Goal: Complete application form

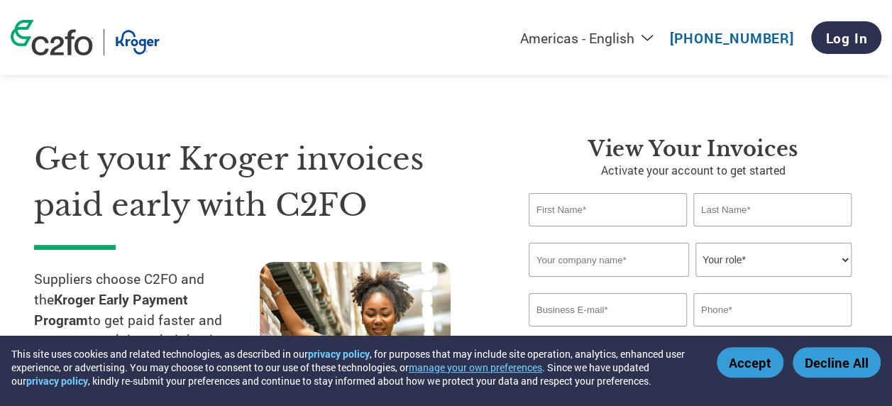
click at [748, 363] on button "Accept" at bounding box center [749, 362] width 67 height 30
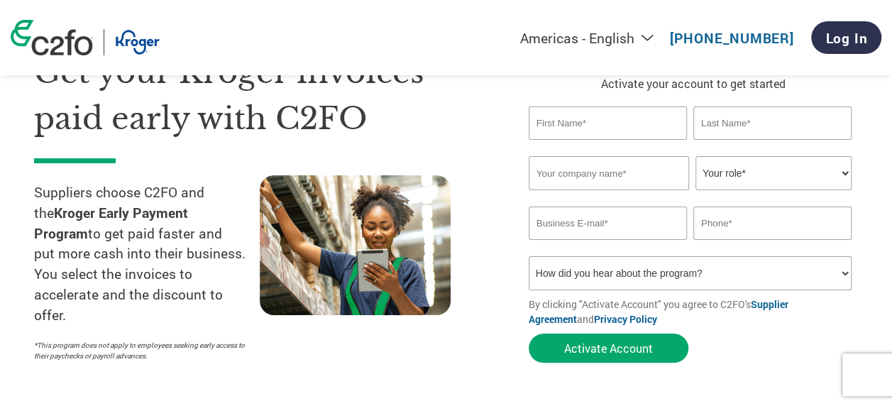
scroll to position [82, 0]
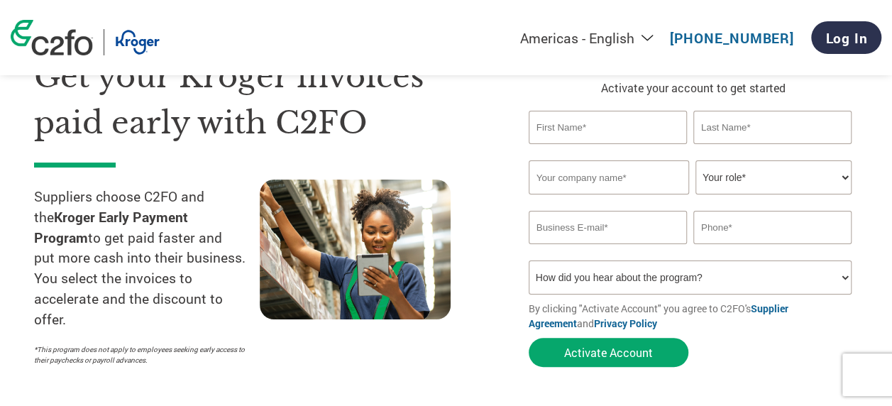
click at [572, 126] on input "text" at bounding box center [607, 127] width 158 height 33
type input "[PERSON_NAME]"
type input "Geneva Products Inc."
type input "[PERSON_NAME][EMAIL_ADDRESS][DOMAIN_NAME]"
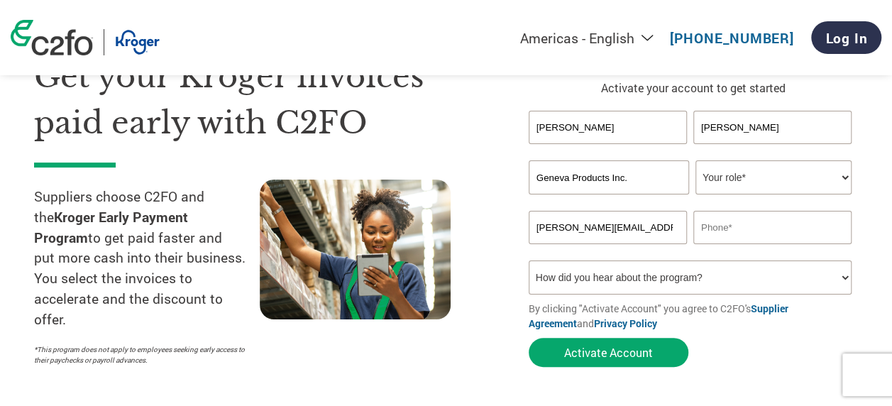
type input "4165257233"
click at [801, 172] on select "Your role* CFO Controller Credit Manager Finance Director Treasurer CEO Preside…" at bounding box center [773, 177] width 156 height 34
select select "PRESIDENT"
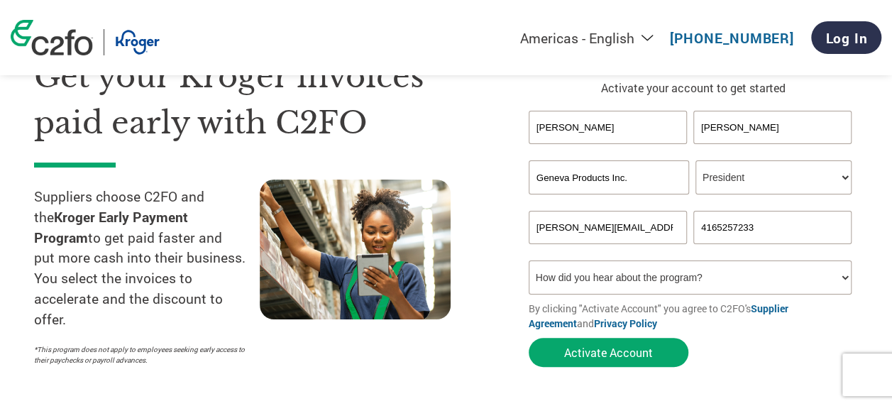
click at [695, 161] on select "Your role* CFO Controller Credit Manager Finance Director Treasurer CEO Preside…" at bounding box center [773, 177] width 156 height 34
click at [765, 288] on select "How did you hear about the program? Received a letter Email Social Media Online…" at bounding box center [689, 277] width 323 height 34
select select "Email"
click at [528, 262] on select "How did you hear about the program? Received a letter Email Social Media Online…" at bounding box center [689, 277] width 323 height 34
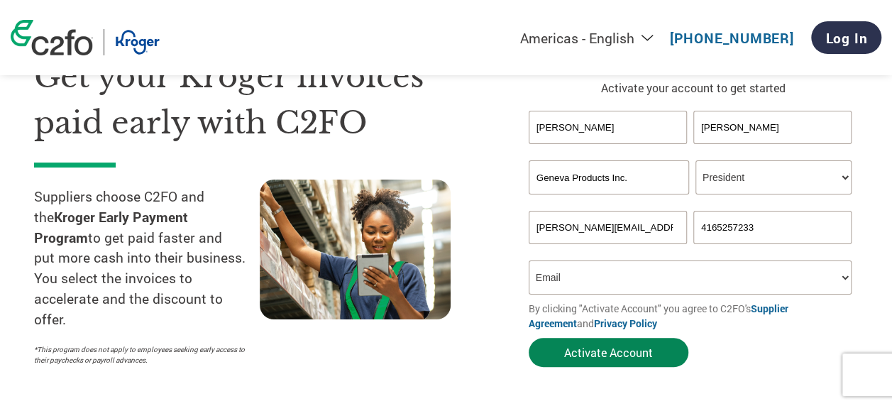
click at [635, 355] on button "Activate Account" at bounding box center [608, 352] width 160 height 29
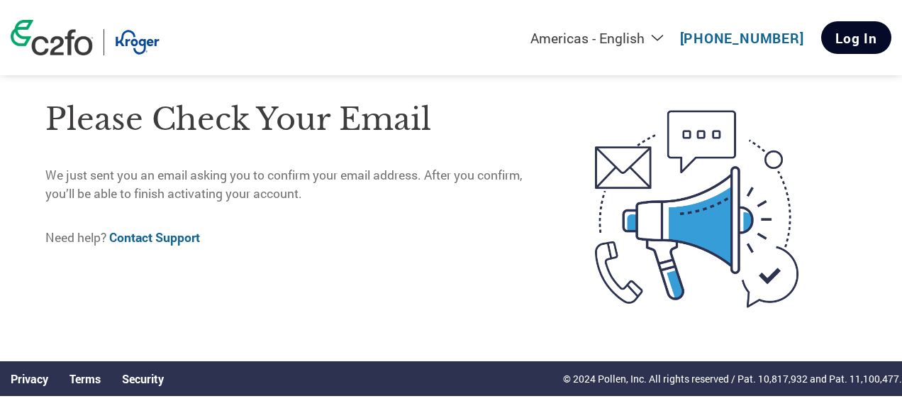
click at [838, 38] on link "Log In" at bounding box center [856, 37] width 70 height 33
